Goal: Task Accomplishment & Management: Use online tool/utility

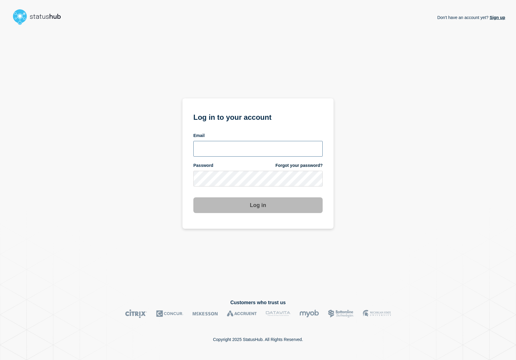
type input "[PERSON_NAME][EMAIL_ADDRESS][DOMAIN_NAME]"
click at [234, 206] on button "Log in" at bounding box center [257, 206] width 129 height 16
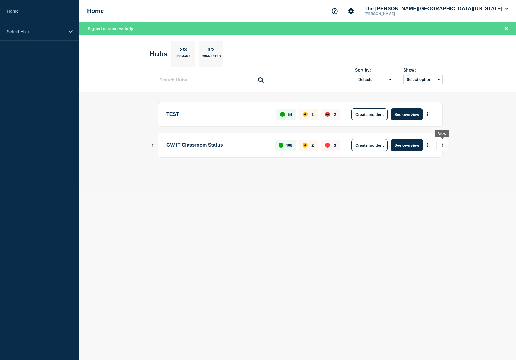
click at [438, 144] on button "View" at bounding box center [442, 145] width 12 height 12
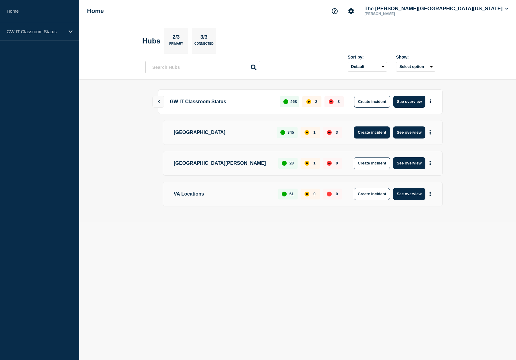
click at [375, 131] on button "Create incident" at bounding box center [372, 133] width 36 height 12
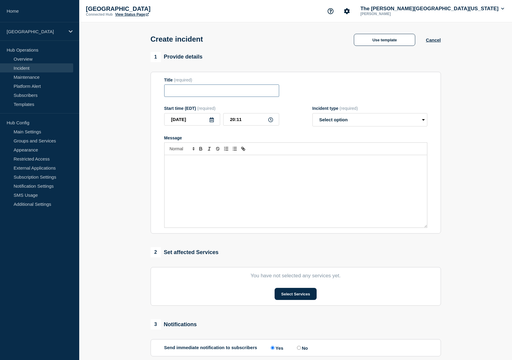
click at [265, 96] on input "Title" at bounding box center [221, 91] width 115 height 12
type input "[PERSON_NAME][GEOGRAPHIC_DATA][PERSON_NAME] 222 - Classroom PC Issue"
click at [371, 45] on button "Use template" at bounding box center [384, 40] width 61 height 12
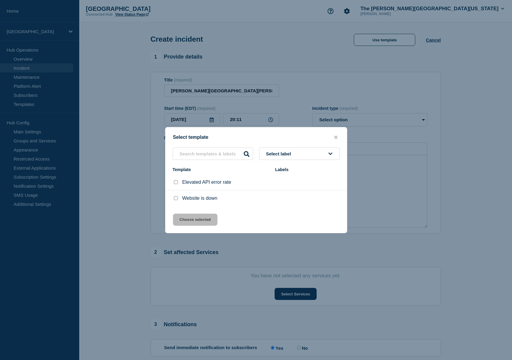
click at [371, 45] on div at bounding box center [256, 180] width 512 height 360
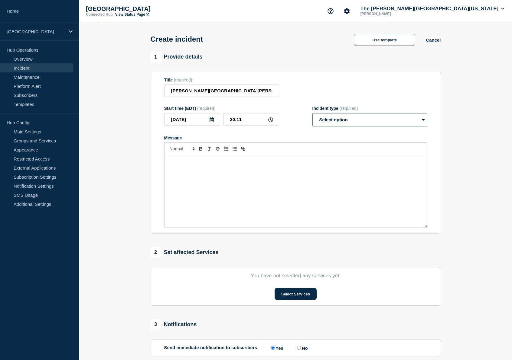
click at [334, 126] on select "Select option Investigating Identified Monitoring" at bounding box center [369, 119] width 115 height 13
select select "identified"
click at [312, 117] on select "Select option Investigating Identified Monitoring" at bounding box center [369, 119] width 115 height 13
click at [217, 173] on div "Message" at bounding box center [295, 191] width 262 height 73
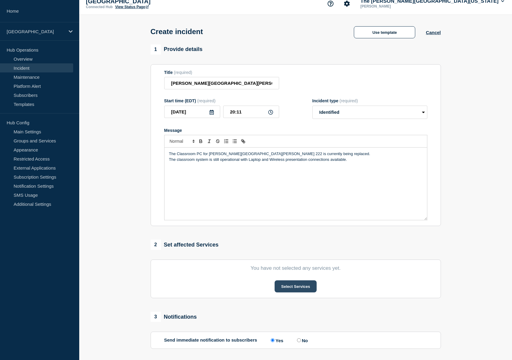
click at [301, 292] on button "Select Services" at bounding box center [295, 287] width 42 height 12
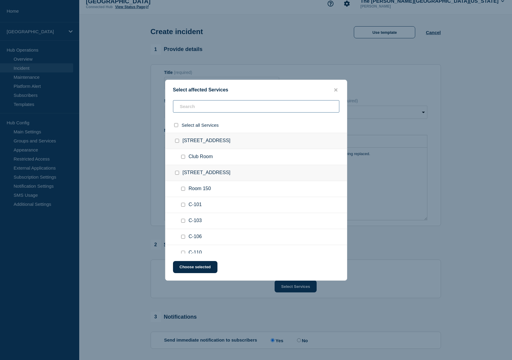
click at [209, 102] on input "text" at bounding box center [256, 106] width 166 height 12
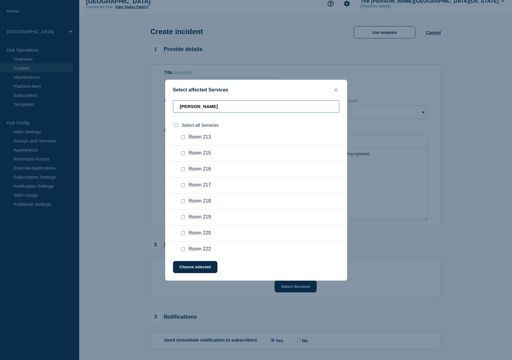
scroll to position [179, 0]
type input "[PERSON_NAME]"
click at [182, 236] on input "Room 222 checkbox" at bounding box center [183, 234] width 4 height 4
checkbox input "true"
click at [190, 267] on button "Choose selected" at bounding box center [195, 267] width 44 height 12
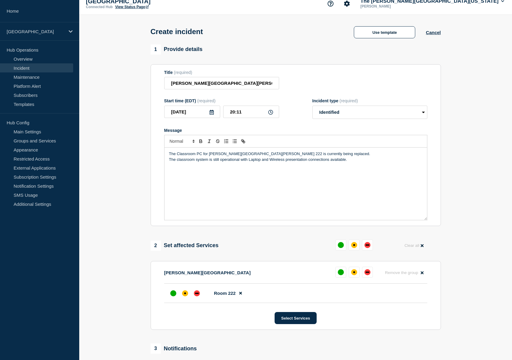
scroll to position [35, 0]
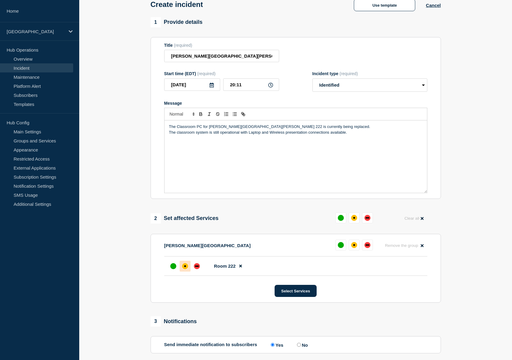
click at [186, 270] on div "affected" at bounding box center [185, 266] width 6 height 6
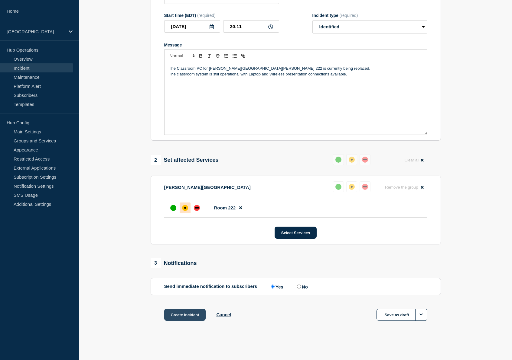
click at [189, 316] on button "Create incident" at bounding box center [185, 315] width 42 height 12
